Goal: Task Accomplishment & Management: Manage account settings

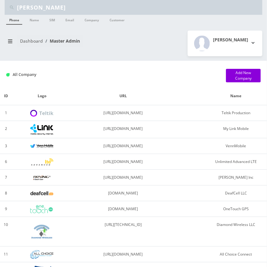
click at [69, 13] on input "[PERSON_NAME]" at bounding box center [139, 8] width 244 height 12
click at [69, 13] on input "eric" at bounding box center [139, 8] width 244 height 12
click at [34, 20] on link "Name" at bounding box center [34, 20] width 15 height 10
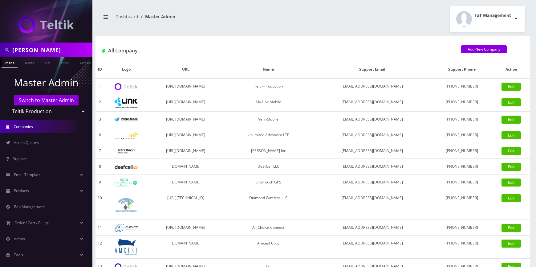
select select "1"
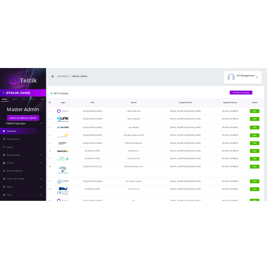
scroll to position [100, 0]
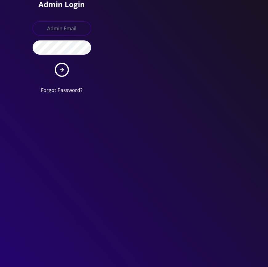
type input "tyriek@teltik.com"
click at [63, 65] on button "submit" at bounding box center [62, 70] width 14 height 14
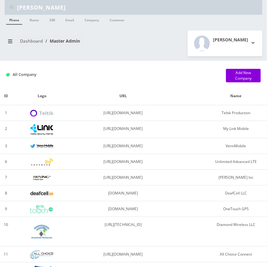
click at [44, 15] on ul "Phone Name SIM Email Company Customer" at bounding box center [133, 20] width 257 height 11
click at [46, 10] on input "eric" at bounding box center [139, 8] width 244 height 12
click at [11, 41] on icon "breadcrumb" at bounding box center [10, 41] width 4 height 4
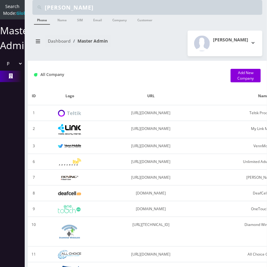
click at [63, 7] on input "eric" at bounding box center [153, 8] width 216 height 12
paste input "[PERSON_NAME]"
type input "[PERSON_NAME]"
click at [64, 23] on link "Name" at bounding box center [61, 20] width 15 height 10
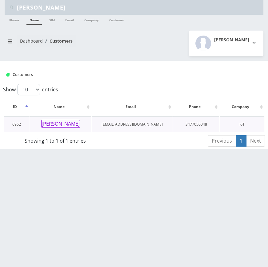
click at [59, 122] on button "[PERSON_NAME]" at bounding box center [60, 124] width 39 height 8
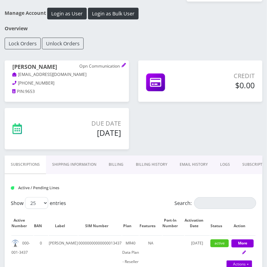
scroll to position [84, 0]
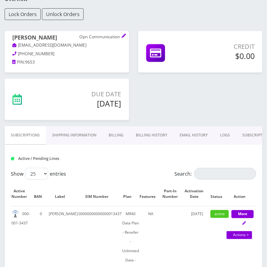
click at [154, 135] on link "Billing History" at bounding box center [151, 135] width 44 height 18
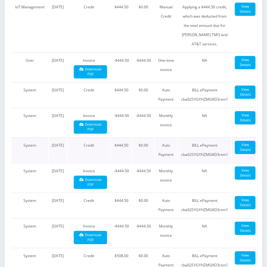
scroll to position [336, 0]
